Goal: Information Seeking & Learning: Learn about a topic

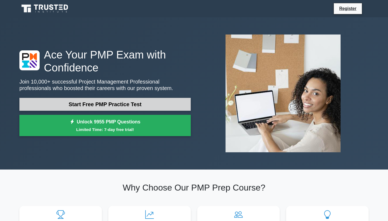
click at [119, 105] on link "Start Free PMP Practice Test" at bounding box center [104, 104] width 171 height 13
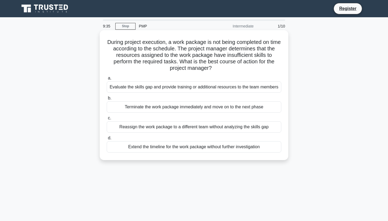
click at [190, 87] on div "Evaluate the skills gap and provide training or additional resources to the tea…" at bounding box center [194, 86] width 175 height 11
click at [107, 80] on input "a. Evaluate the skills gap and provide training or additional resources to the …" at bounding box center [107, 78] width 0 height 4
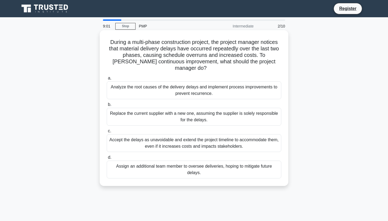
click at [192, 81] on div "Analyze the root causes of the delivery delays and implement process improvemen…" at bounding box center [194, 90] width 175 height 18
click at [107, 80] on input "a. Analyze the root causes of the delivery delays and implement process improve…" at bounding box center [107, 78] width 0 height 4
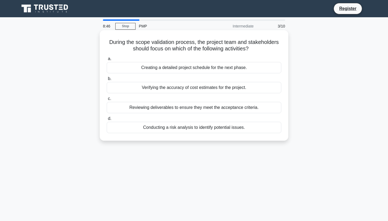
click at [200, 69] on div "Creating a detailed project schedule for the next phase." at bounding box center [194, 67] width 175 height 11
click at [107, 61] on input "a. Creating a detailed project schedule for the next phase." at bounding box center [107, 59] width 0 height 4
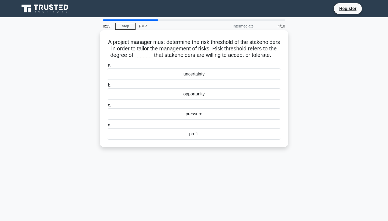
click at [207, 71] on div "uncertainty" at bounding box center [194, 73] width 175 height 11
click at [107, 67] on input "a. uncertainty" at bounding box center [107, 66] width 0 height 4
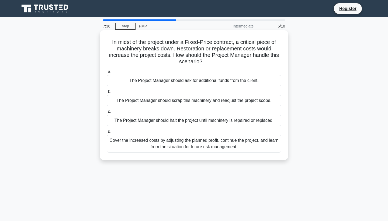
click at [183, 148] on div "Cover the increased costs by adjusting the planned profit, continue the project…" at bounding box center [194, 144] width 175 height 18
click at [107, 133] on input "d. Cover the increased costs by adjusting the planned profit, continue the proj…" at bounding box center [107, 132] width 0 height 4
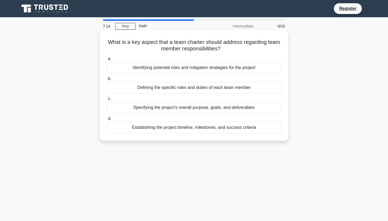
click at [181, 89] on div "Defining the specific roles and duties of each team member" at bounding box center [194, 87] width 175 height 11
click at [107, 81] on input "b. Defining the specific roles and duties of each team member" at bounding box center [107, 79] width 0 height 4
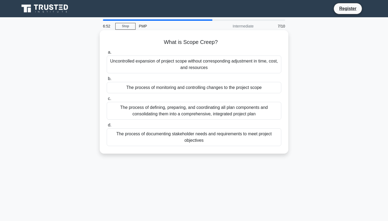
click at [153, 67] on div "Uncontrolled expansion of project scope without corresponding adjustment in tim…" at bounding box center [194, 64] width 175 height 18
click at [107, 54] on input "a. Uncontrolled expansion of project scope without corresponding adjustment in …" at bounding box center [107, 53] width 0 height 4
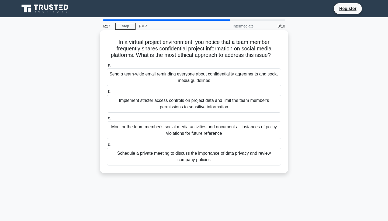
click at [224, 157] on div "Schedule a private meeting to discuss the importance of data privacy and review…" at bounding box center [194, 157] width 175 height 18
click at [107, 146] on input "d. Schedule a private meeting to discuss the importance of data privacy and rev…" at bounding box center [107, 145] width 0 height 4
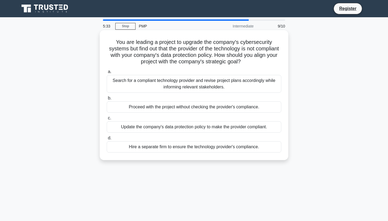
click at [183, 128] on div "Update the company's data protection policy to make the provider compliant." at bounding box center [194, 126] width 175 height 11
click at [107, 120] on input "c. Update the company's data protection policy to make the provider compliant." at bounding box center [107, 118] width 0 height 4
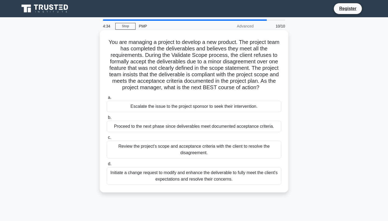
click at [185, 151] on div "Review the project's scope and acceptance criteria with the client to resolve t…" at bounding box center [194, 150] width 175 height 18
click at [107, 139] on input "c. Review the project's scope and acceptance criteria with the client to resolv…" at bounding box center [107, 138] width 0 height 4
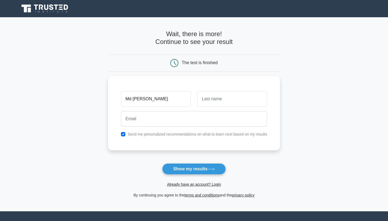
type input "Md Aftab"
type input "Anjum"
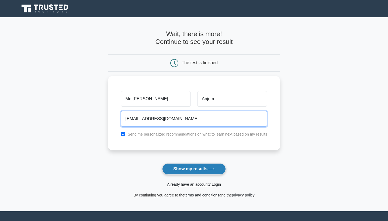
type input "mdanjum1812@gmail.com"
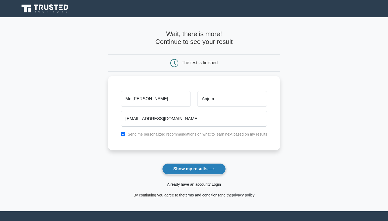
click at [195, 170] on button "Show my results" at bounding box center [194, 168] width 64 height 11
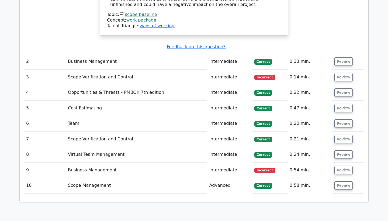
scroll to position [760, 0]
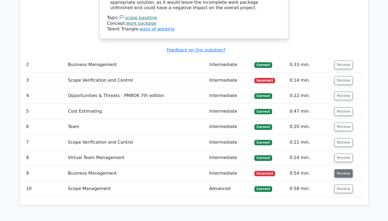
click at [342, 169] on button "Review" at bounding box center [343, 173] width 18 height 8
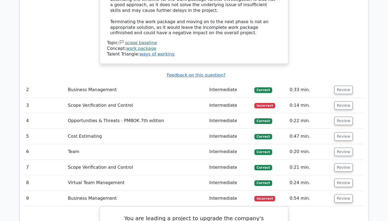
scroll to position [731, 0]
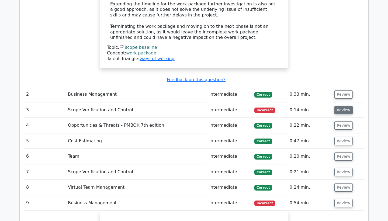
click at [337, 106] on button "Review" at bounding box center [343, 110] width 18 height 8
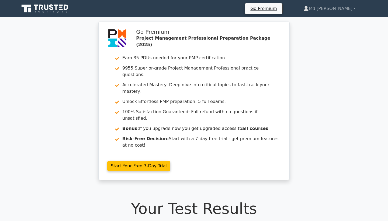
scroll to position [0, 0]
click at [351, 8] on link "Md Aftab" at bounding box center [329, 8] width 78 height 11
click at [354, 7] on link "Md Aftab" at bounding box center [329, 8] width 78 height 11
click at [326, 30] on link "Settings" at bounding box center [312, 30] width 43 height 9
